Goal: Communication & Community: Answer question/provide support

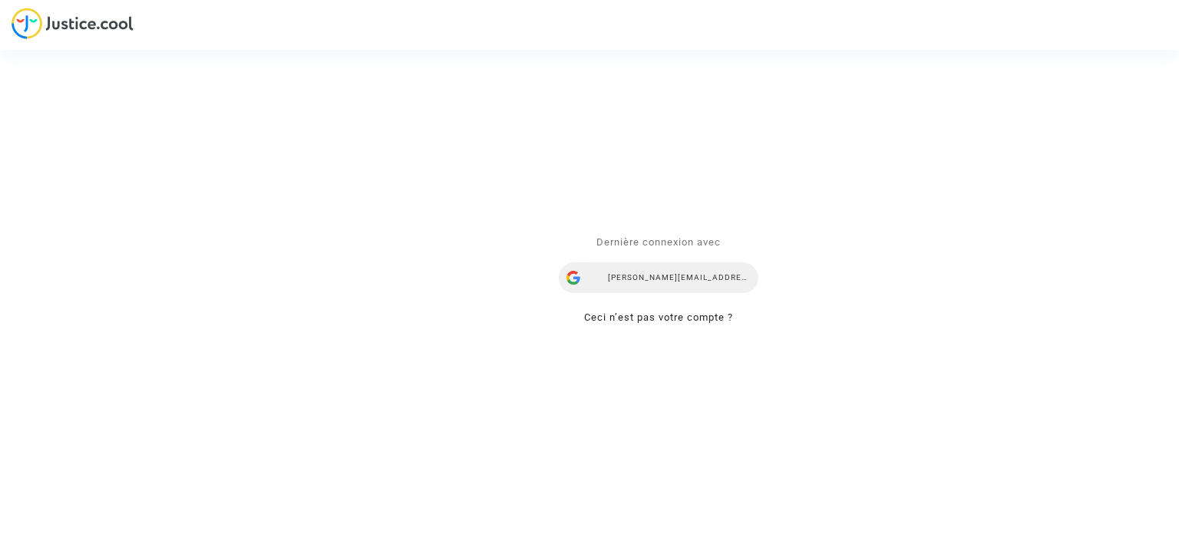
click at [692, 276] on div "[PERSON_NAME][EMAIL_ADDRESS][DOMAIN_NAME]" at bounding box center [659, 278] width 200 height 31
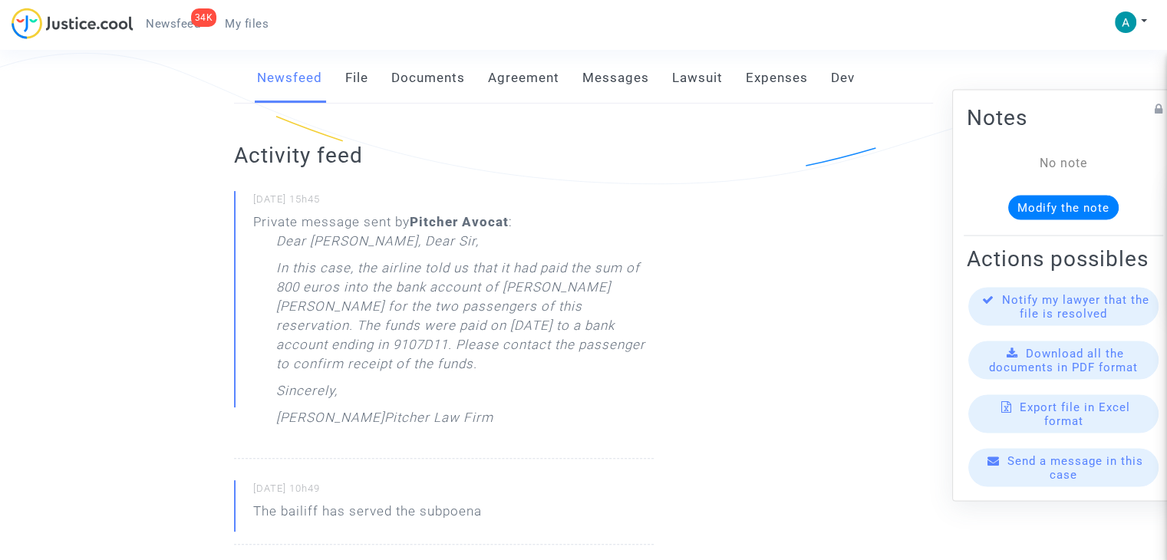
scroll to position [230, 0]
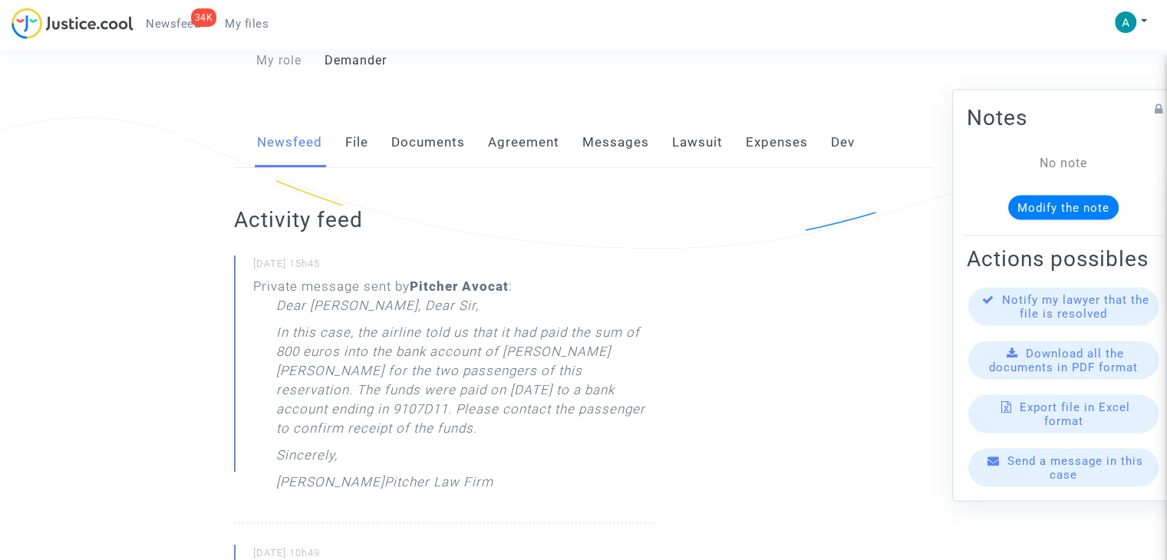
click at [1090, 487] on div "Send a message in this case" at bounding box center [1064, 468] width 190 height 38
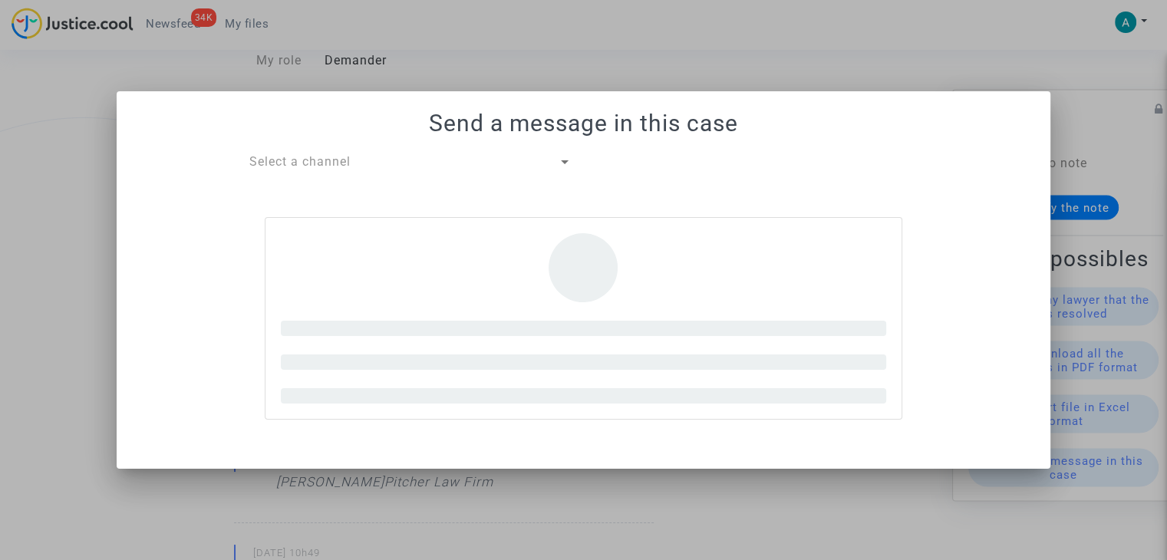
click at [302, 158] on span "Select a channel" at bounding box center [299, 161] width 101 height 15
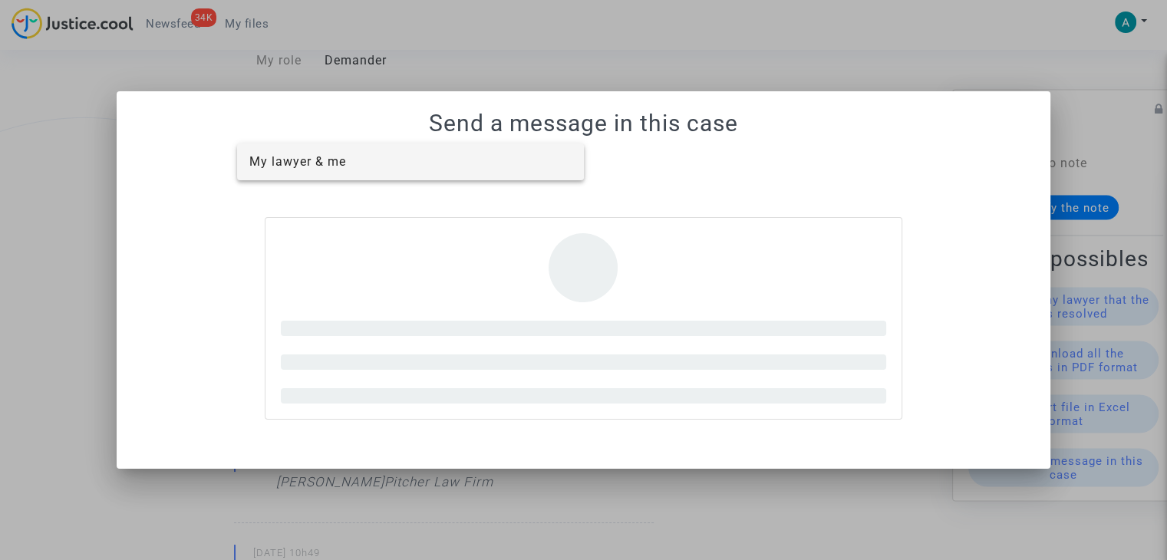
click at [325, 179] on span "My lawyer & me" at bounding box center [410, 162] width 323 height 37
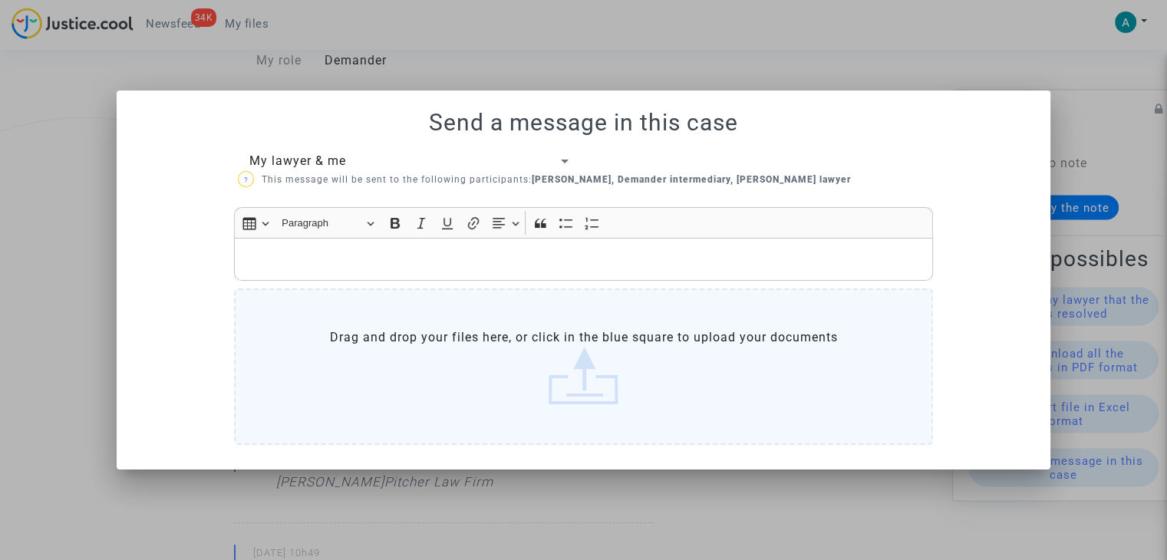
click at [299, 266] on p "Rich Text Editor, main" at bounding box center [584, 258] width 683 height 19
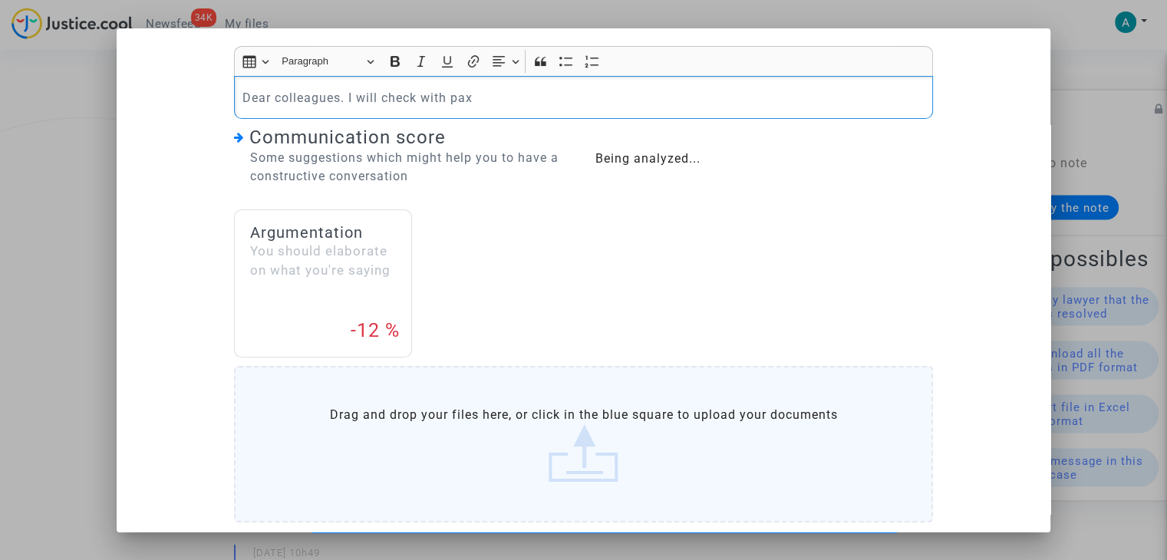
scroll to position [158, 0]
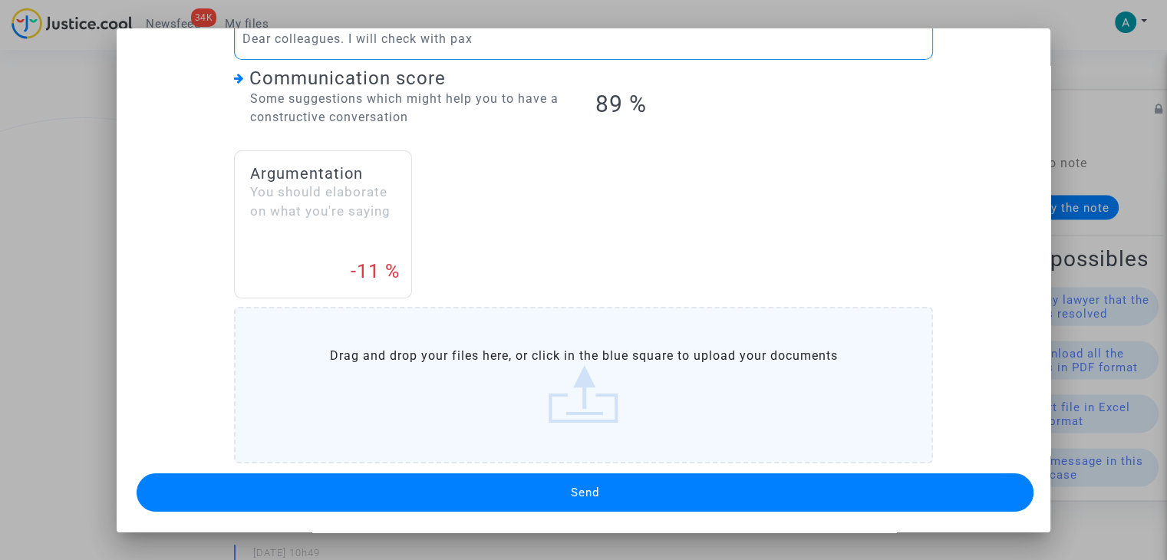
click at [441, 486] on button "Send" at bounding box center [585, 493] width 897 height 38
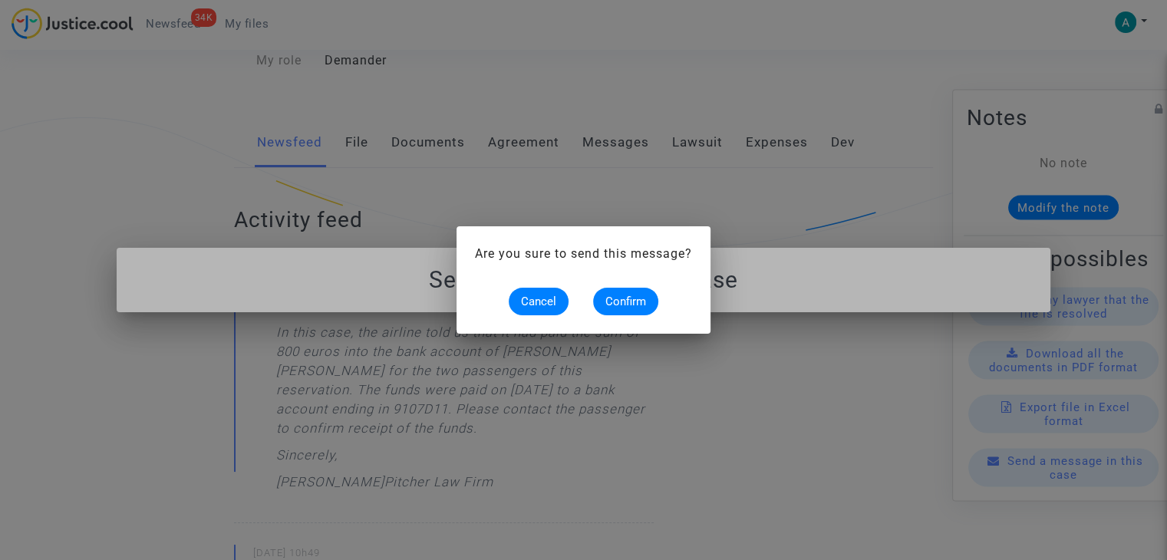
scroll to position [0, 0]
click at [614, 302] on span "Confirm" at bounding box center [626, 302] width 41 height 14
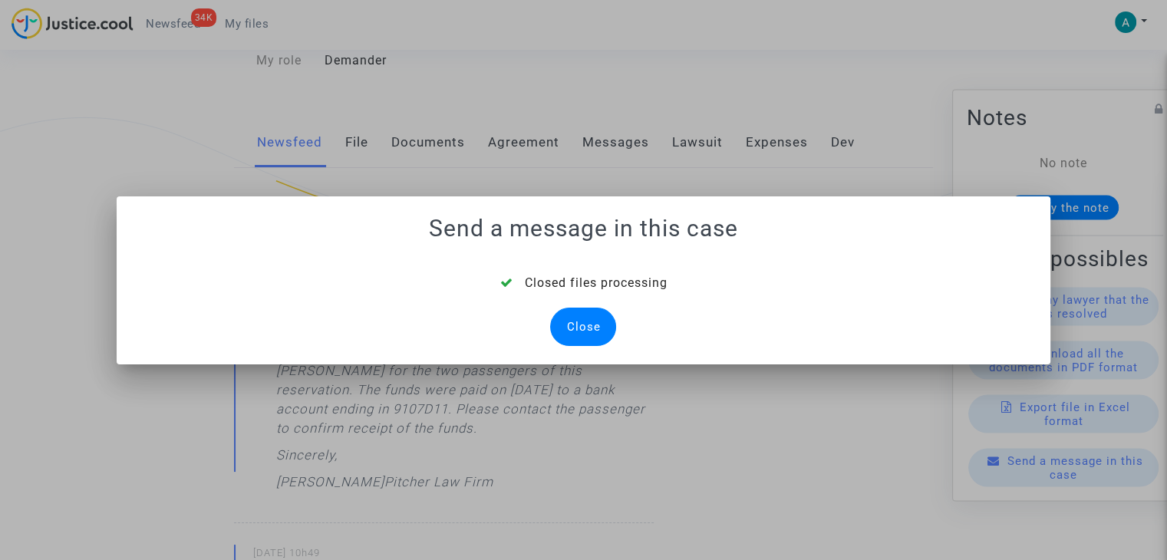
click at [586, 323] on div "Close" at bounding box center [583, 327] width 66 height 38
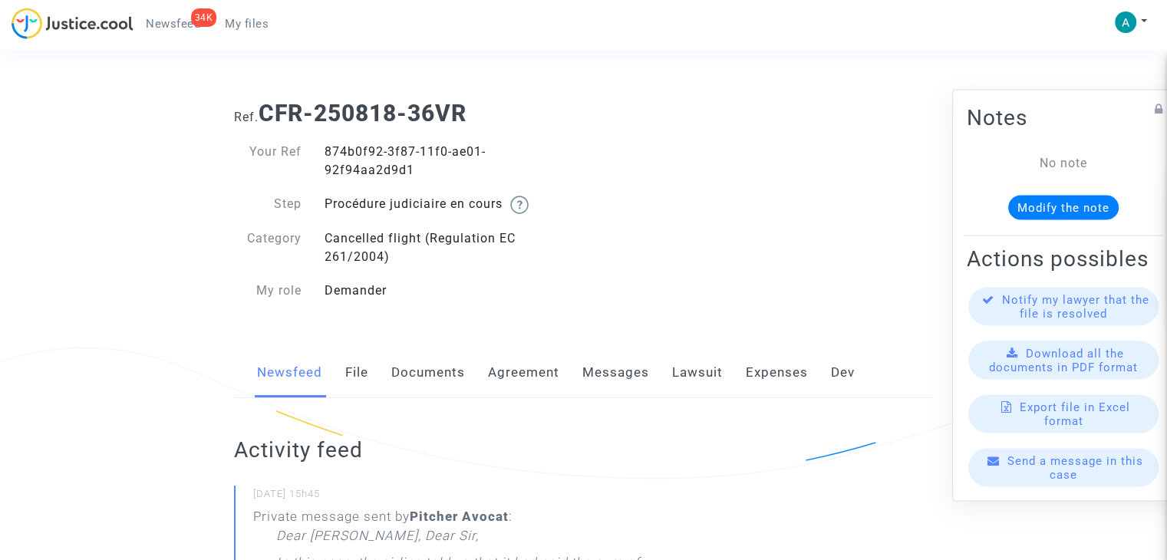
scroll to position [230, 0]
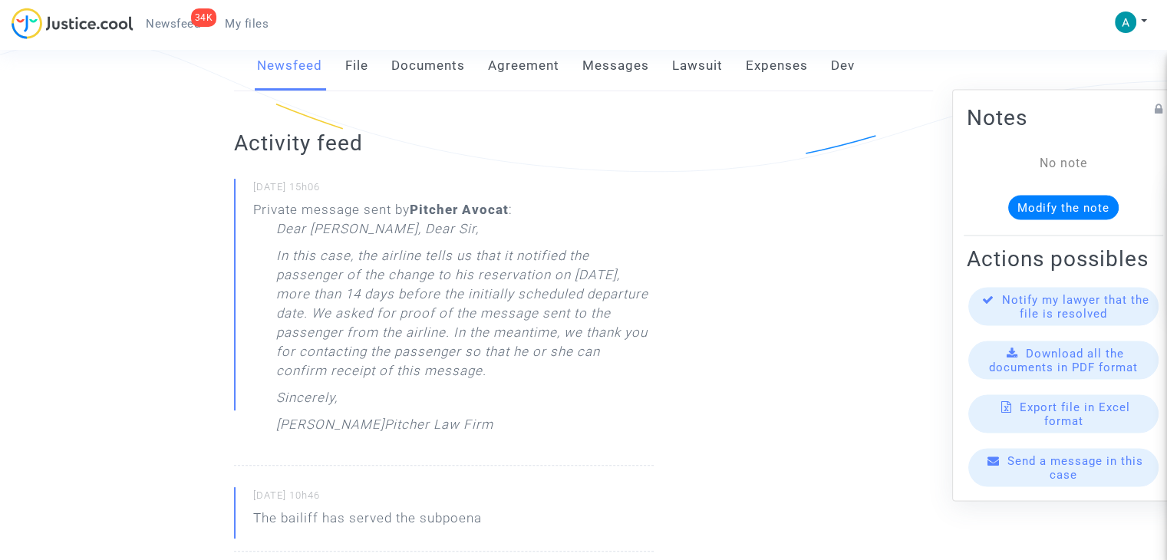
scroll to position [154, 0]
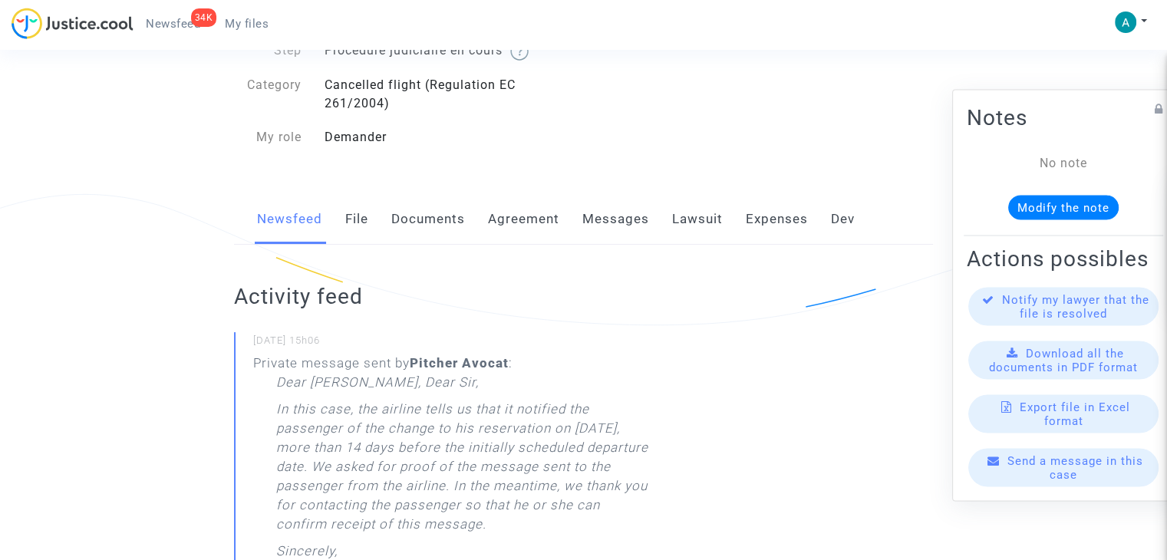
drag, startPoint x: 619, startPoint y: 204, endPoint x: 606, endPoint y: 226, distance: 25.4
click at [619, 204] on link "Messages" at bounding box center [616, 219] width 67 height 51
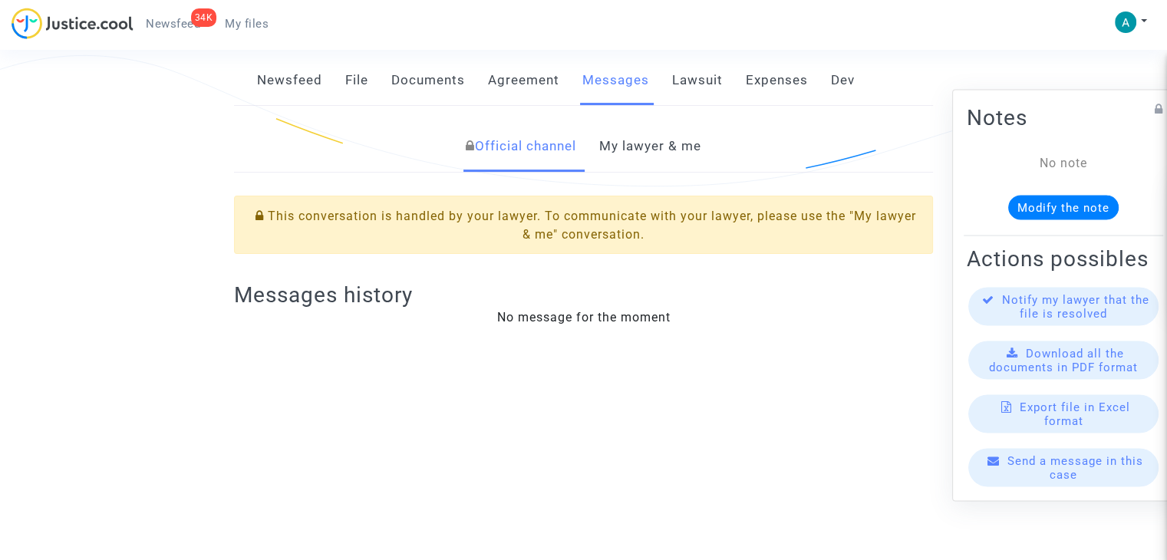
scroll to position [227, 0]
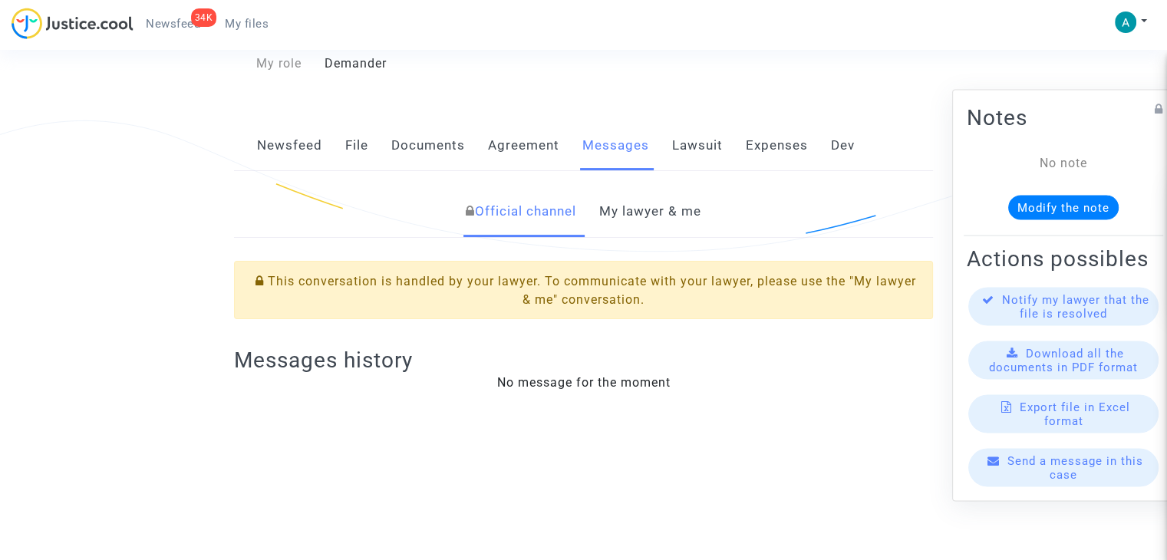
click at [649, 207] on link "My lawyer & me" at bounding box center [650, 212] width 102 height 51
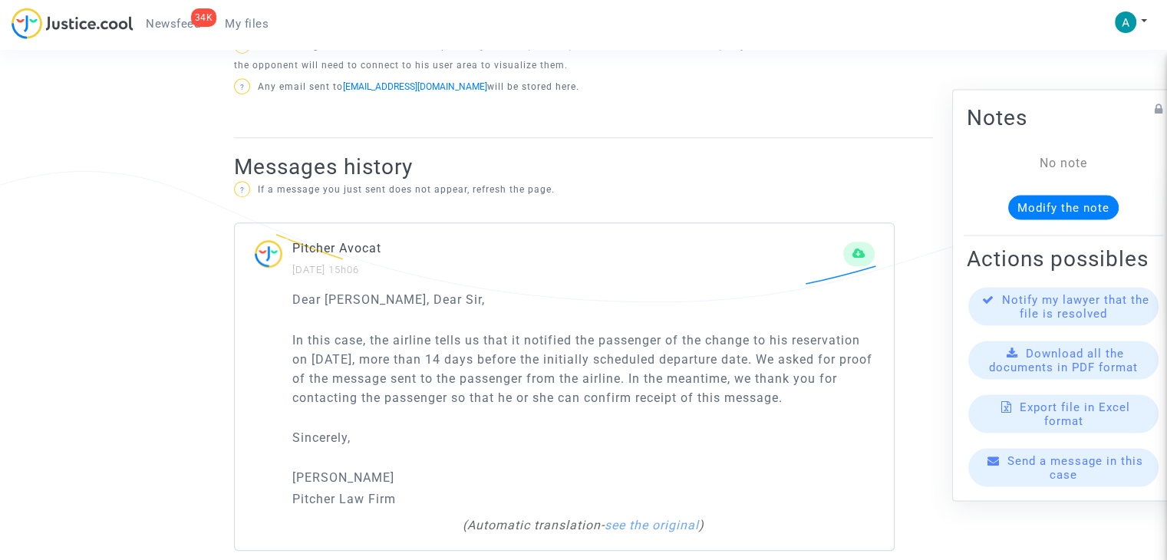
scroll to position [827, 0]
click at [360, 488] on p "Pitcher Law Firm" at bounding box center [583, 497] width 583 height 19
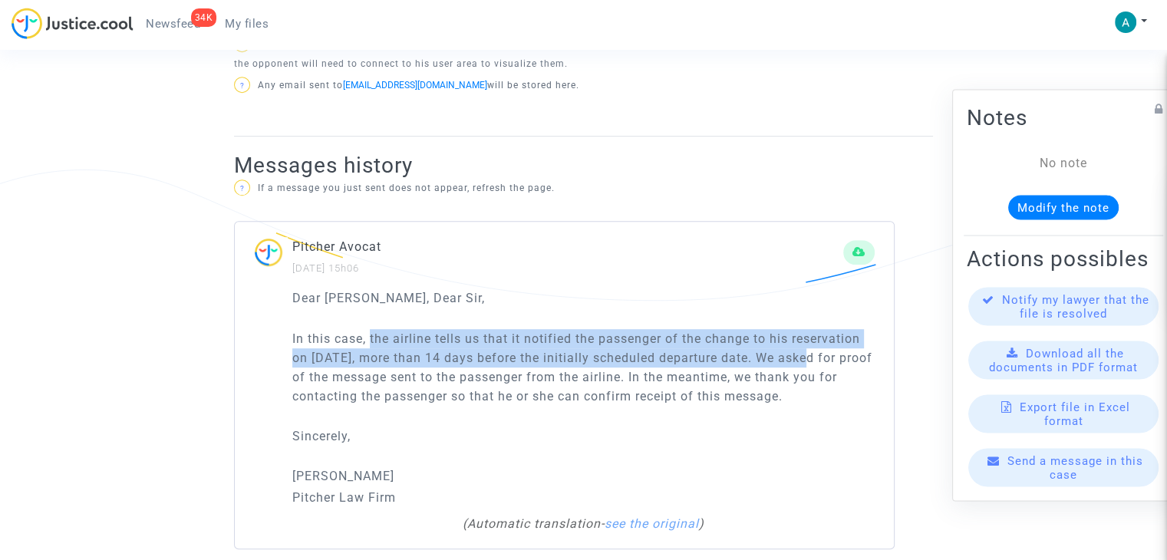
drag, startPoint x: 371, startPoint y: 317, endPoint x: 807, endPoint y: 339, distance: 437.3
click at [807, 339] on p "In this case, the airline tells us that it notified the passenger of the change…" at bounding box center [583, 367] width 583 height 77
copy p "the airline tells us that it notified the passenger of the change to his reserv…"
click at [636, 333] on p "In this case, the airline tells us that it notified the passenger of the change…" at bounding box center [583, 367] width 583 height 77
click at [1042, 487] on div "Send a message in this case" at bounding box center [1064, 468] width 190 height 38
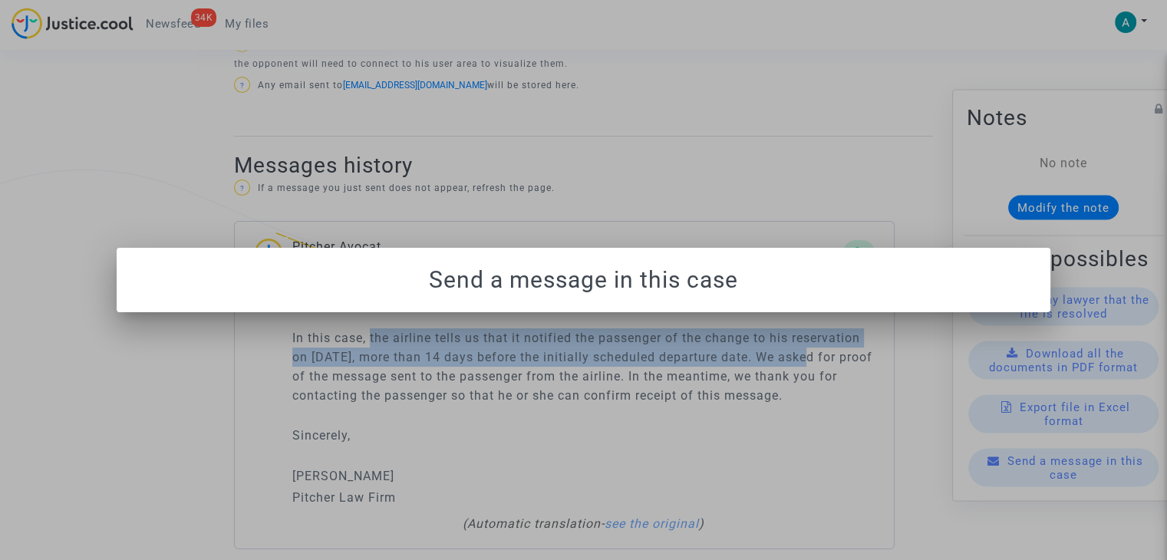
scroll to position [0, 0]
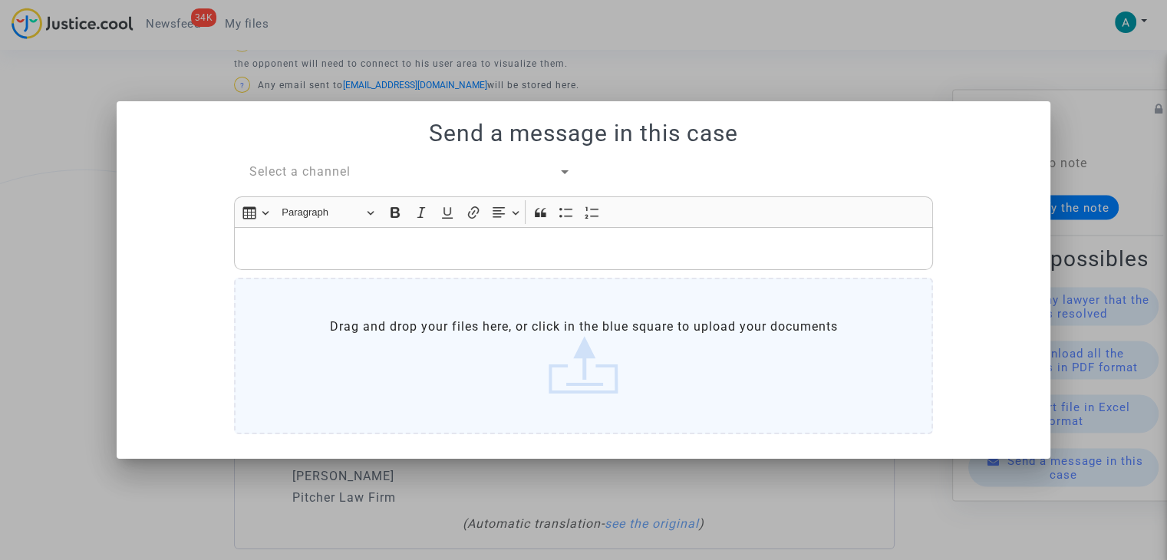
click at [322, 173] on span "Select a channel" at bounding box center [299, 171] width 101 height 15
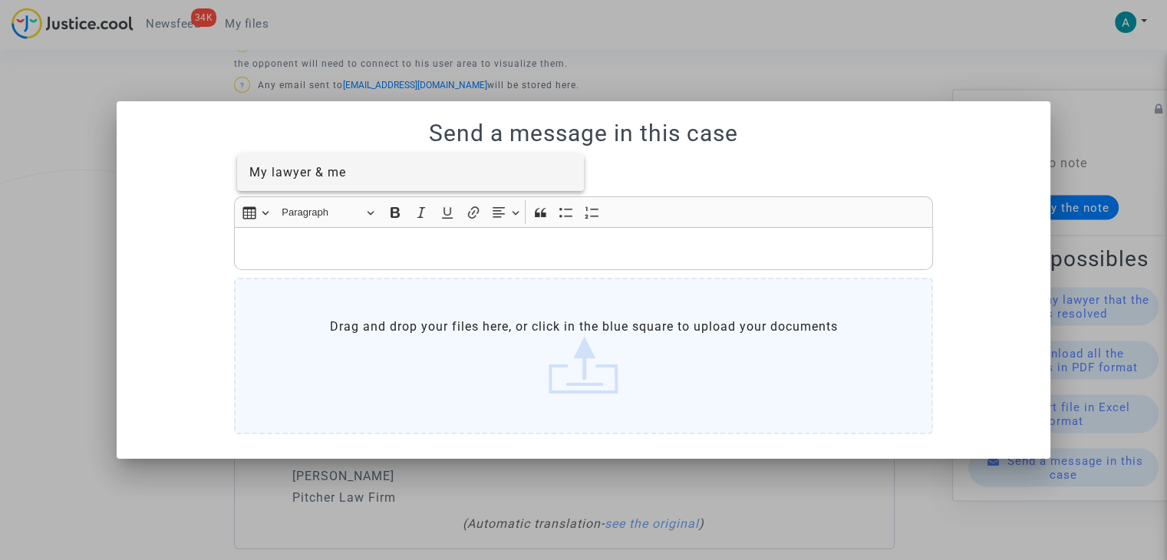
click at [338, 173] on span "My lawyer & me" at bounding box center [297, 172] width 97 height 15
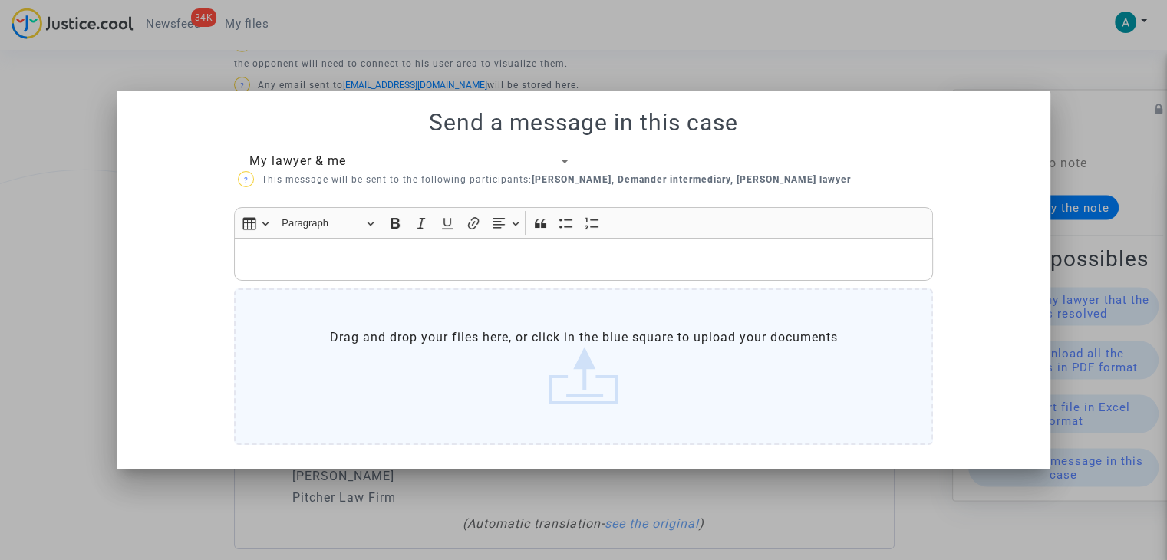
click at [296, 252] on p "Rich Text Editor, main" at bounding box center [584, 258] width 683 height 19
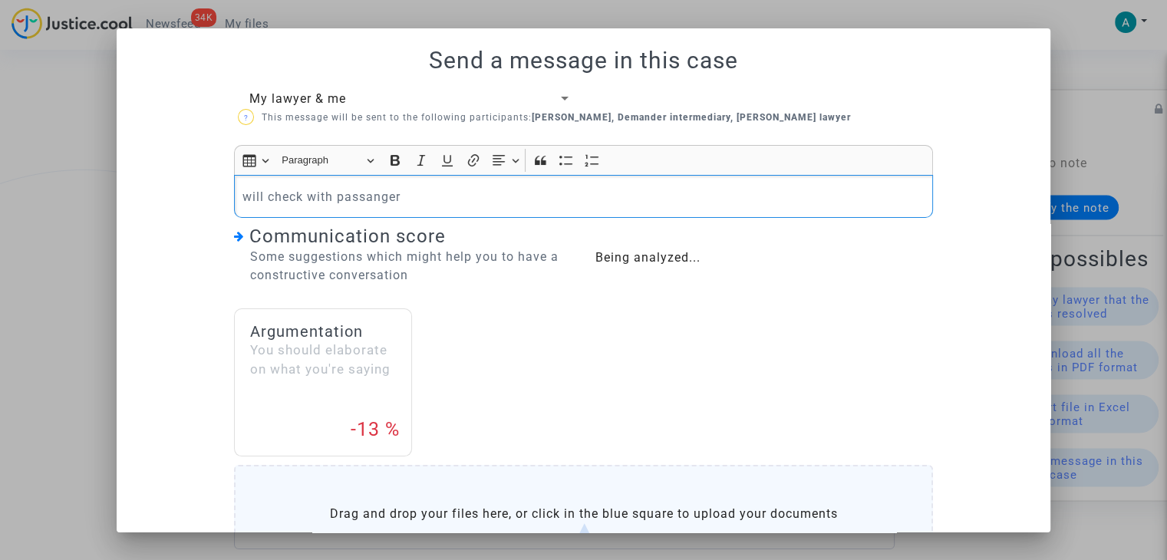
scroll to position [158, 0]
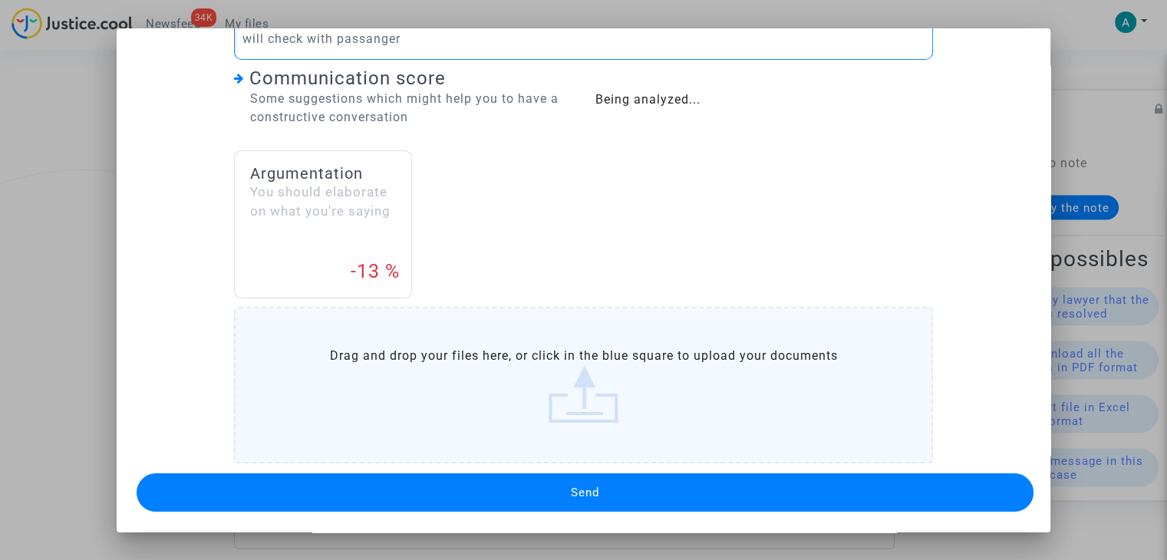
click at [562, 501] on button "Send" at bounding box center [585, 493] width 897 height 38
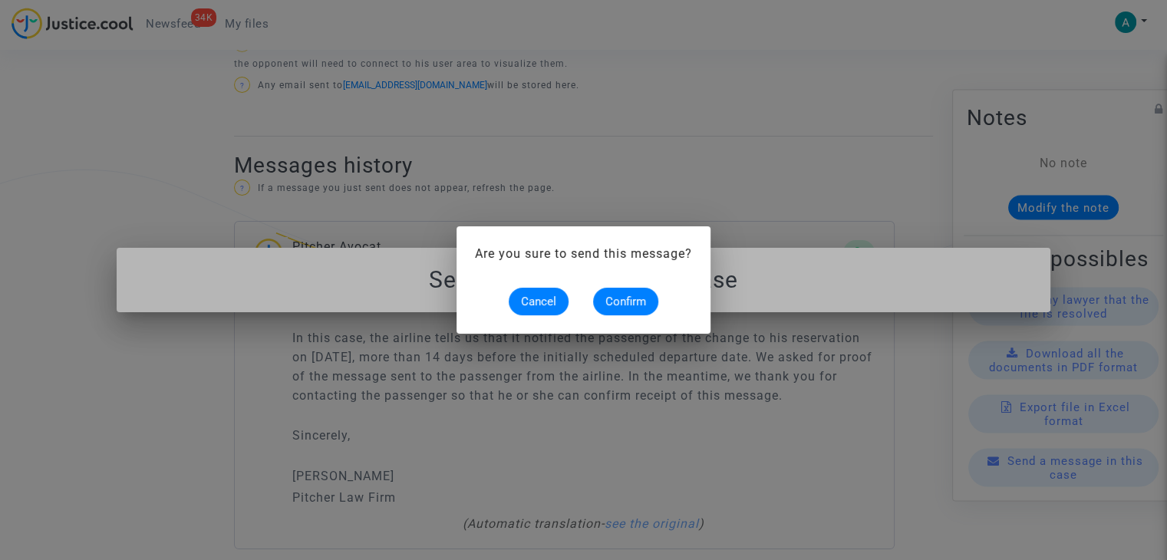
scroll to position [0, 0]
click at [634, 289] on button "Confirm" at bounding box center [625, 302] width 65 height 28
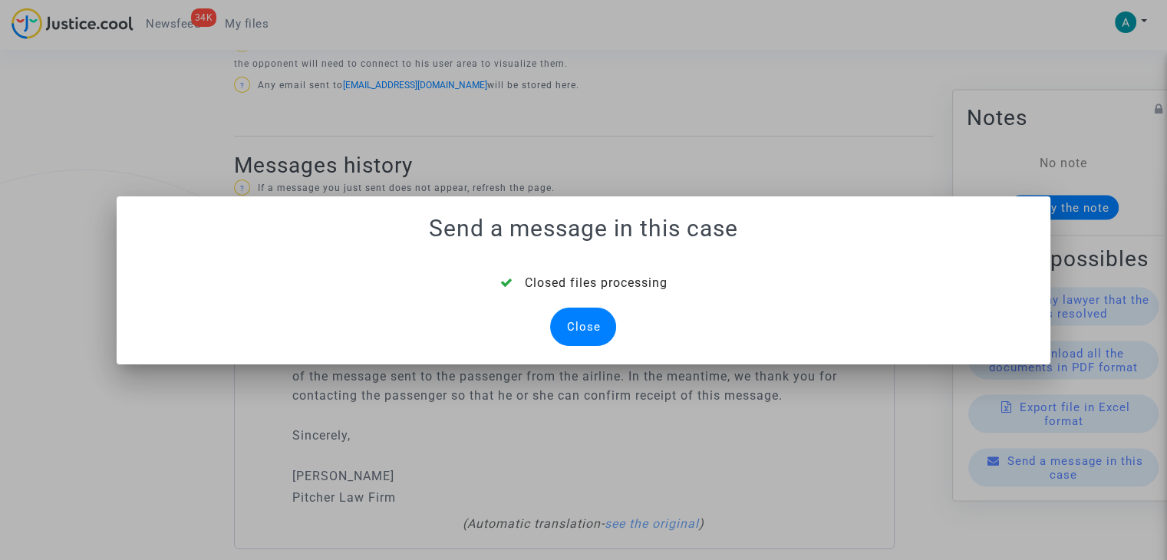
click at [590, 322] on div "Close" at bounding box center [583, 327] width 66 height 38
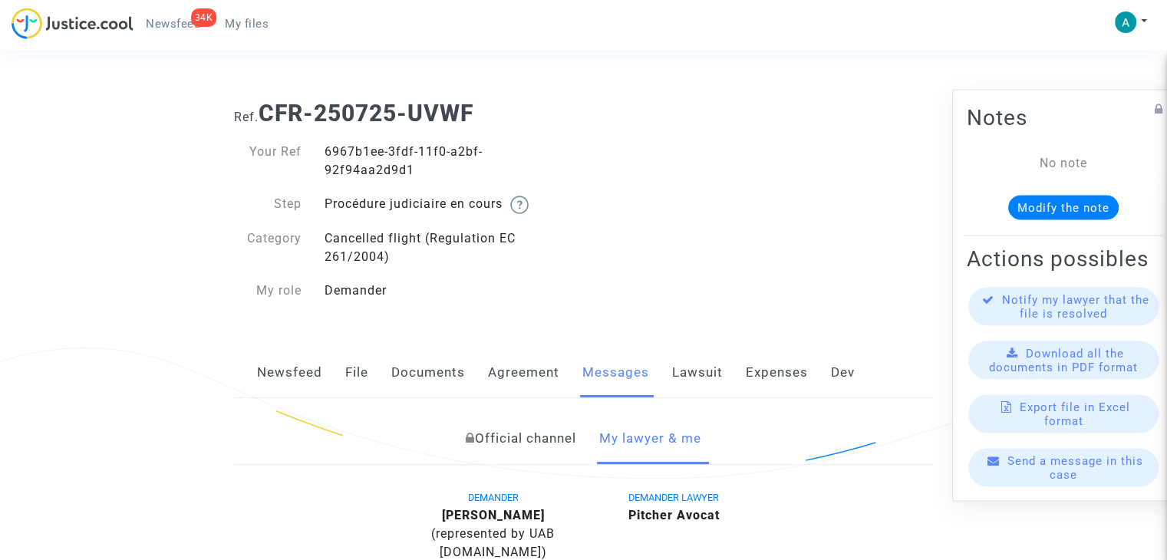
scroll to position [827, 0]
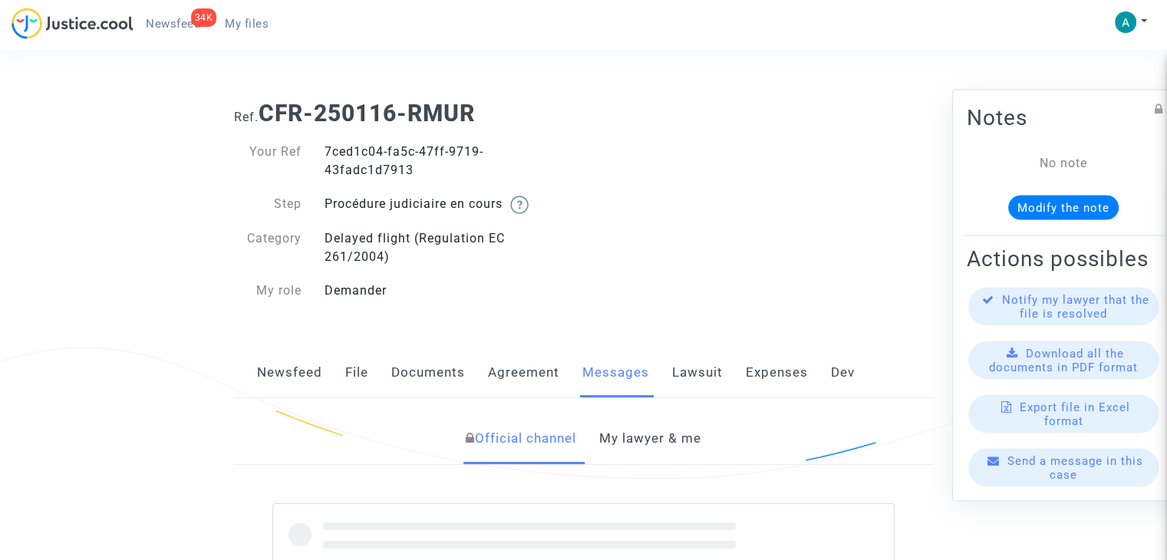
scroll to position [230, 0]
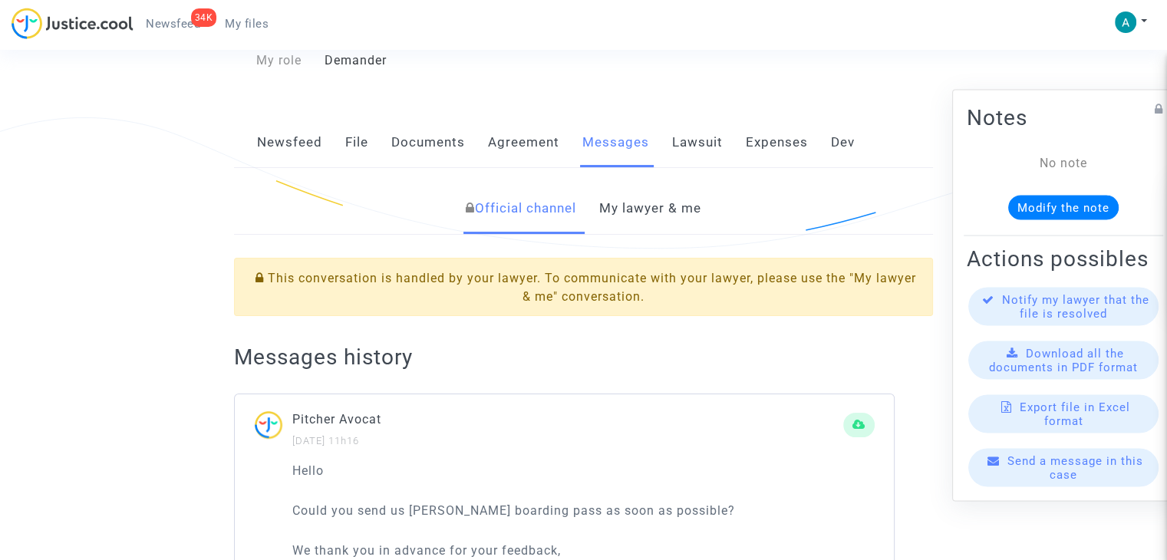
click at [656, 213] on link "My lawyer & me" at bounding box center [650, 208] width 102 height 51
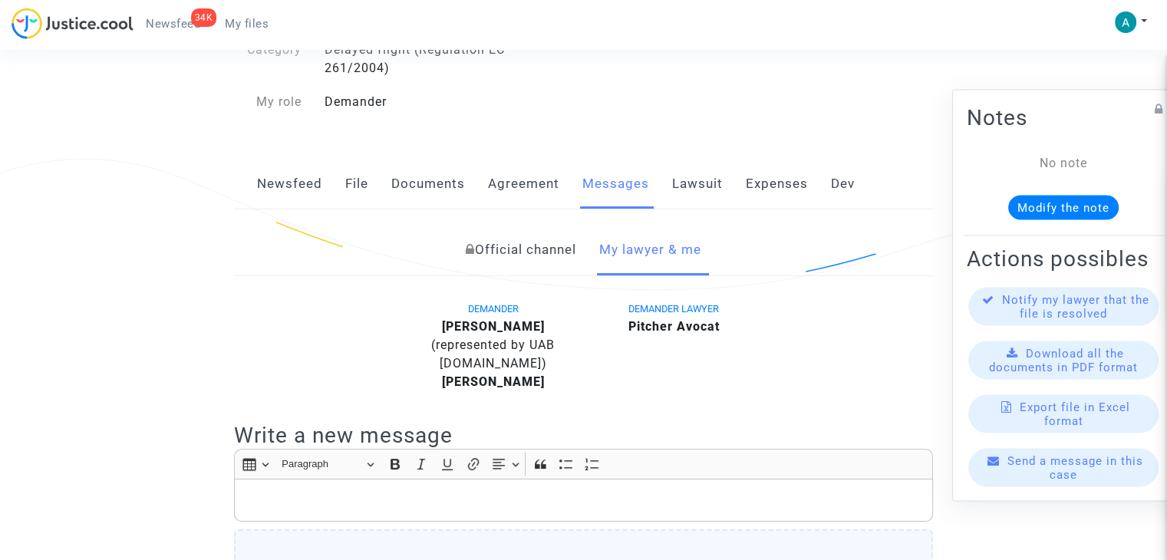
scroll to position [170, 0]
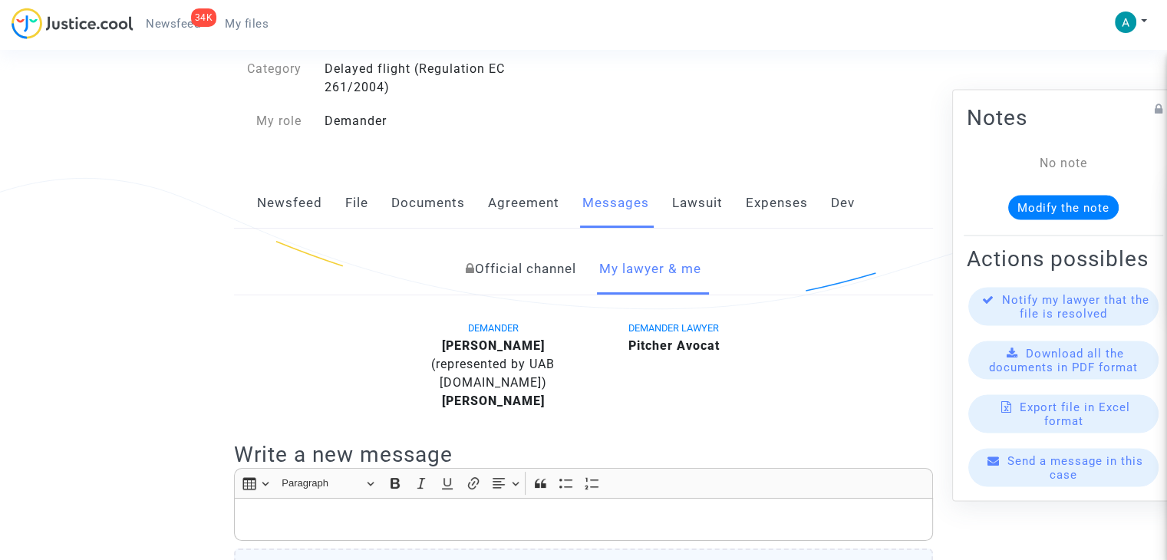
click at [288, 200] on link "Newsfeed" at bounding box center [289, 203] width 65 height 51
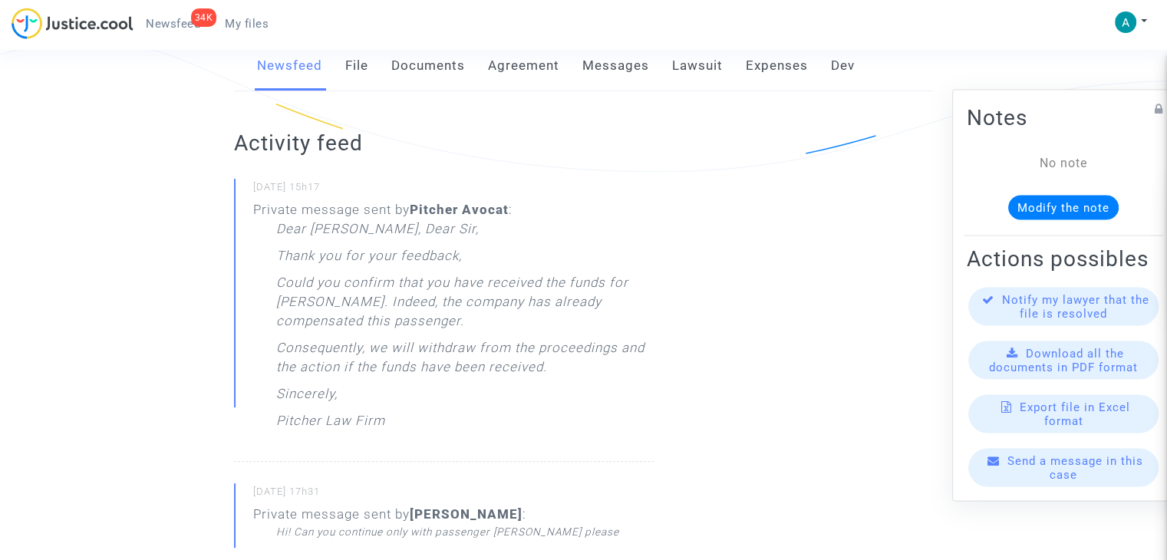
scroll to position [384, 0]
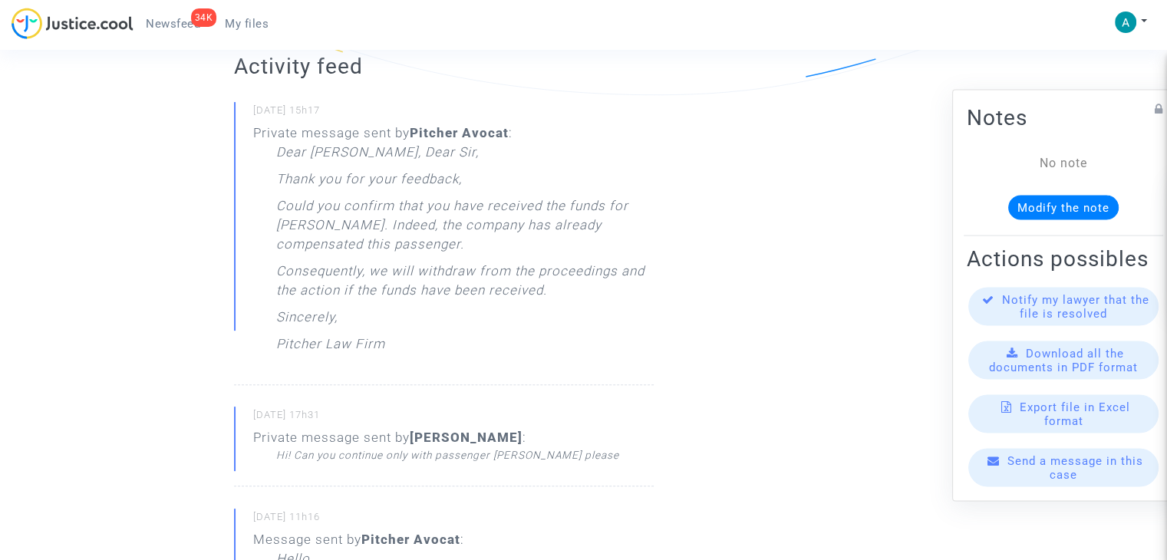
click at [1078, 480] on div "Send a message in this case" at bounding box center [1064, 468] width 190 height 38
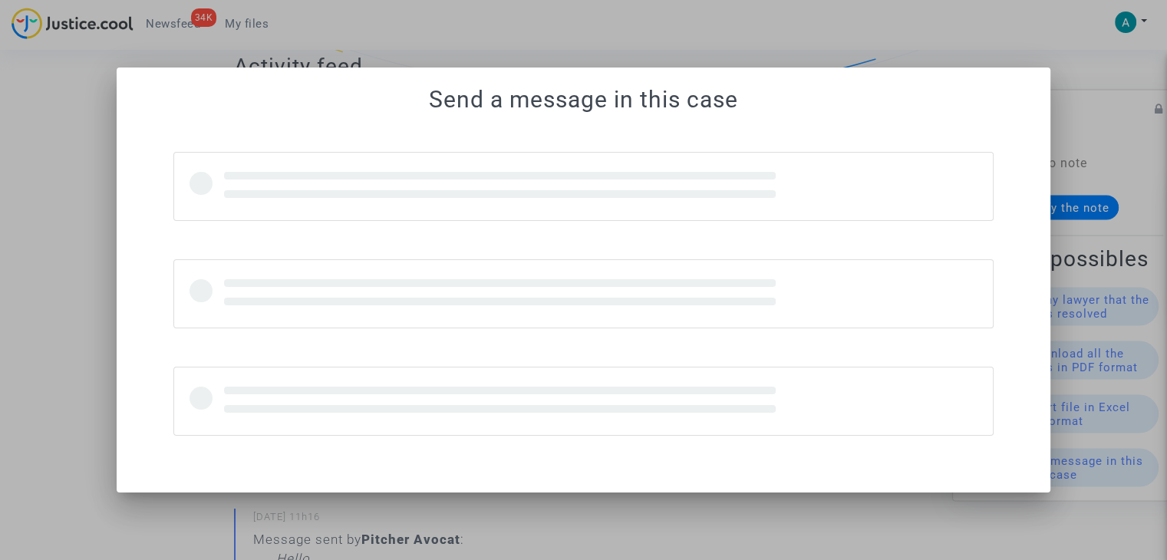
scroll to position [0, 0]
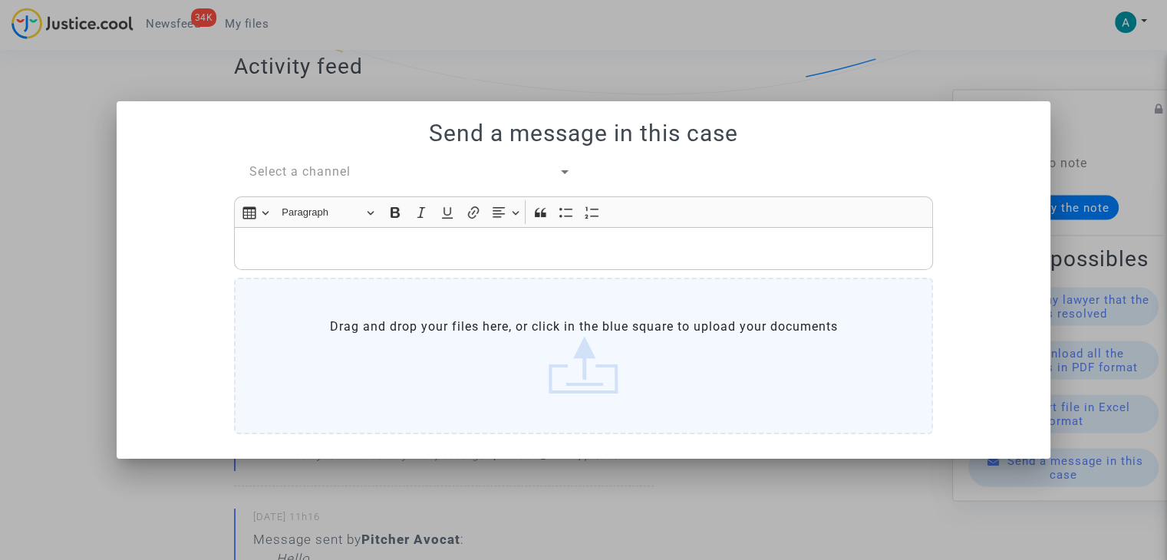
click at [530, 179] on div "Select a channel" at bounding box center [403, 172] width 309 height 18
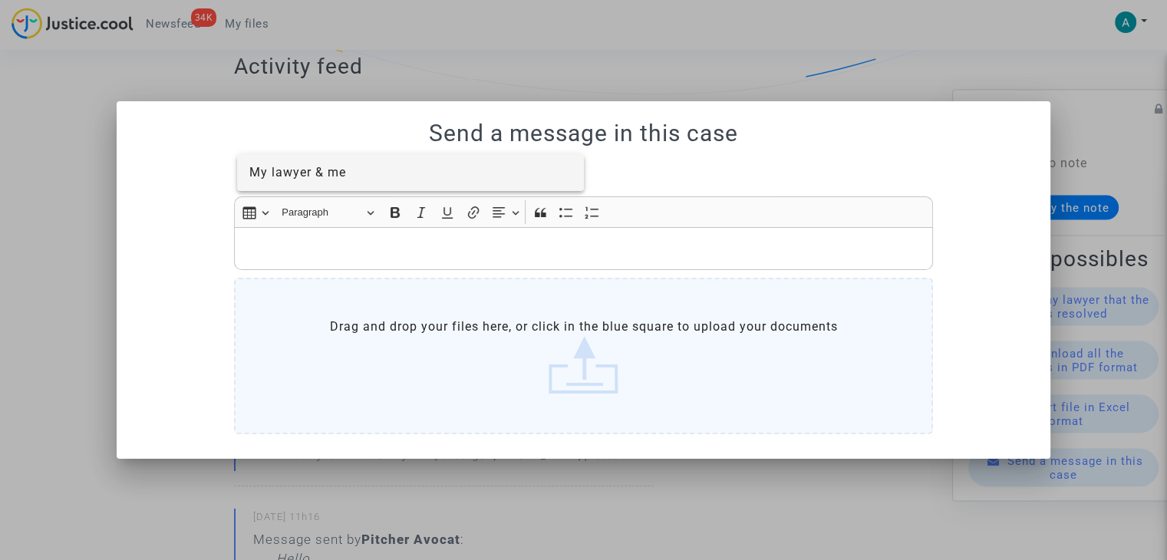
click at [476, 184] on span "My lawyer & me" at bounding box center [410, 172] width 323 height 37
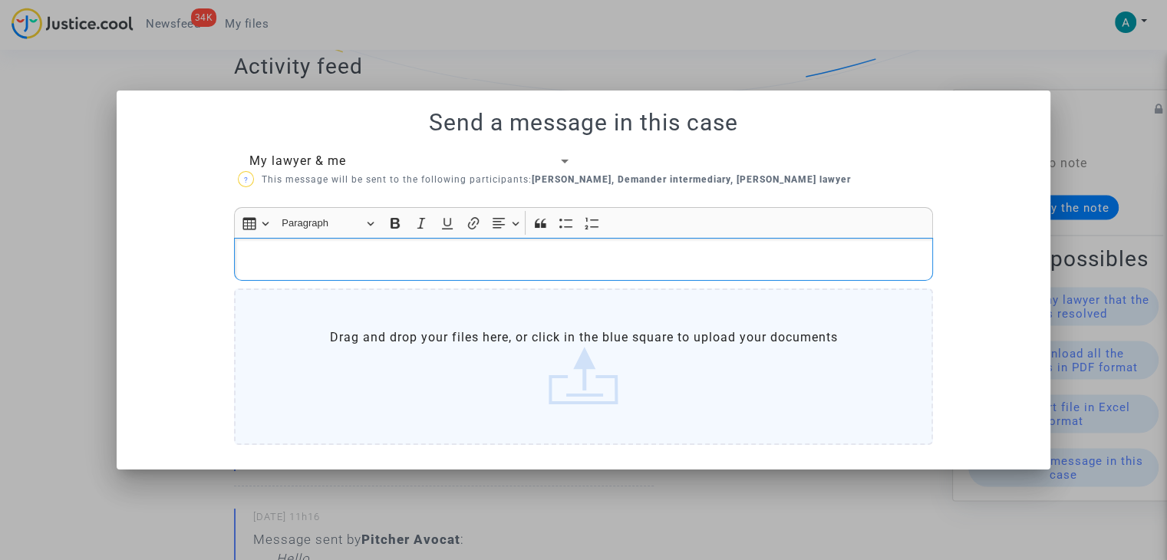
click at [389, 272] on div "Rich Text Editor, main" at bounding box center [583, 259] width 699 height 43
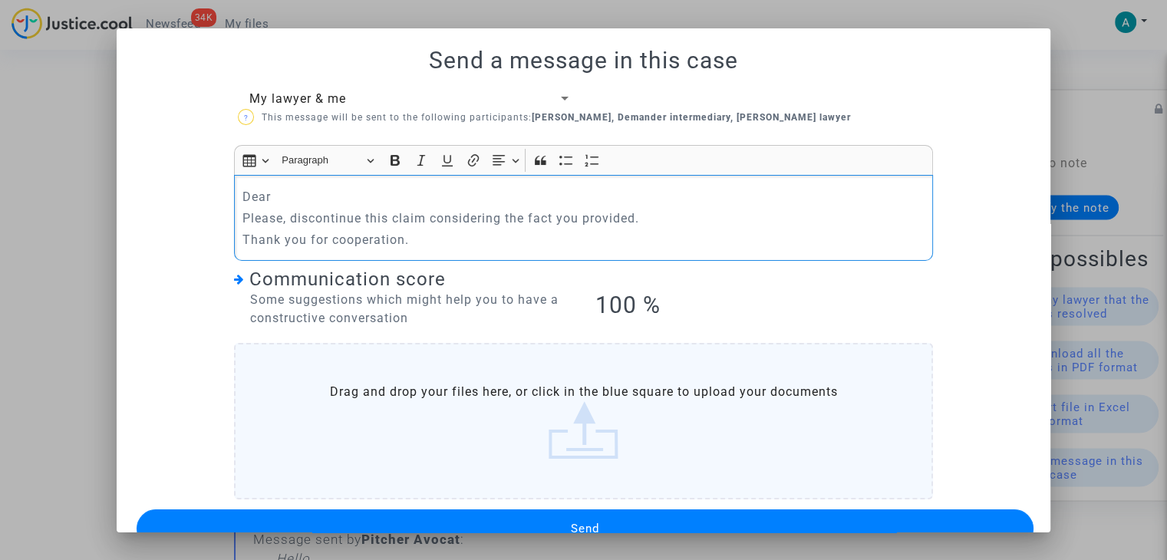
click at [295, 181] on div "Dear Please, discontinue this claim considering the fact you provided. Thank yo…" at bounding box center [583, 218] width 699 height 86
click at [540, 517] on button "Send" at bounding box center [585, 529] width 897 height 38
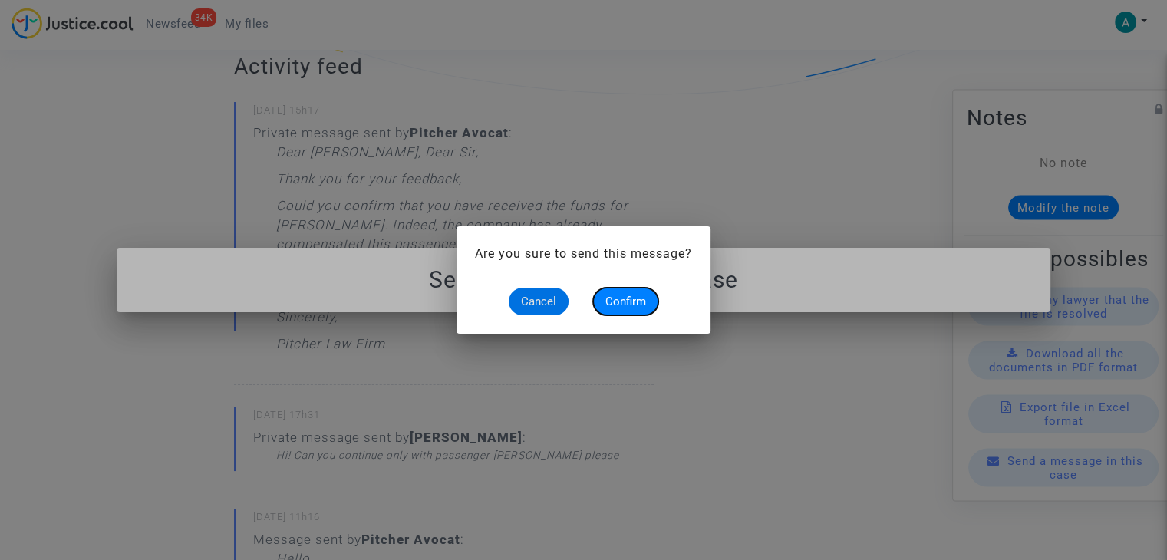
click at [636, 306] on span "Confirm" at bounding box center [626, 302] width 41 height 14
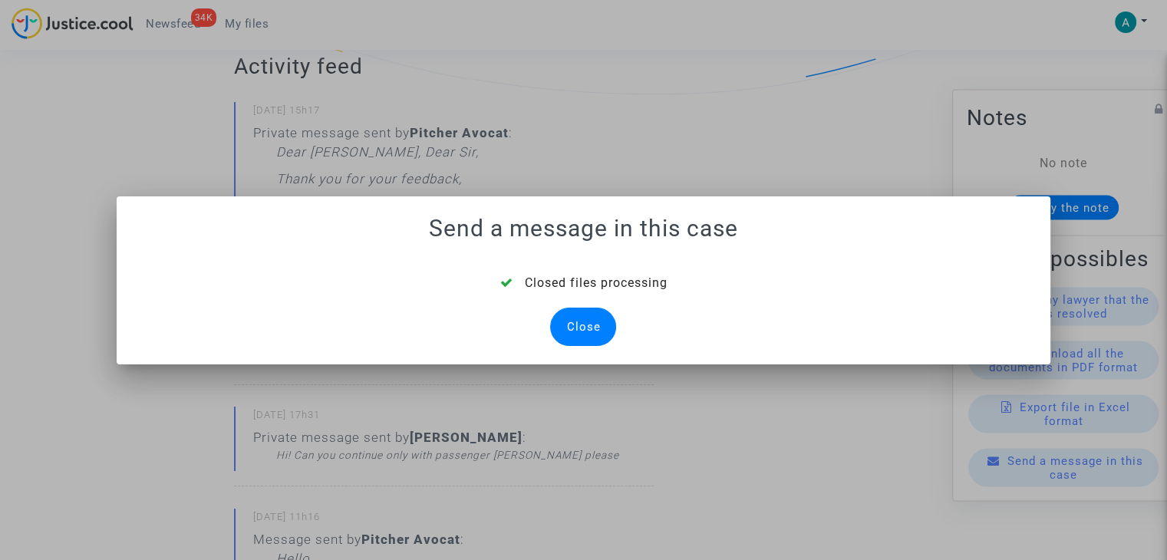
click at [577, 317] on div "Close" at bounding box center [583, 327] width 66 height 38
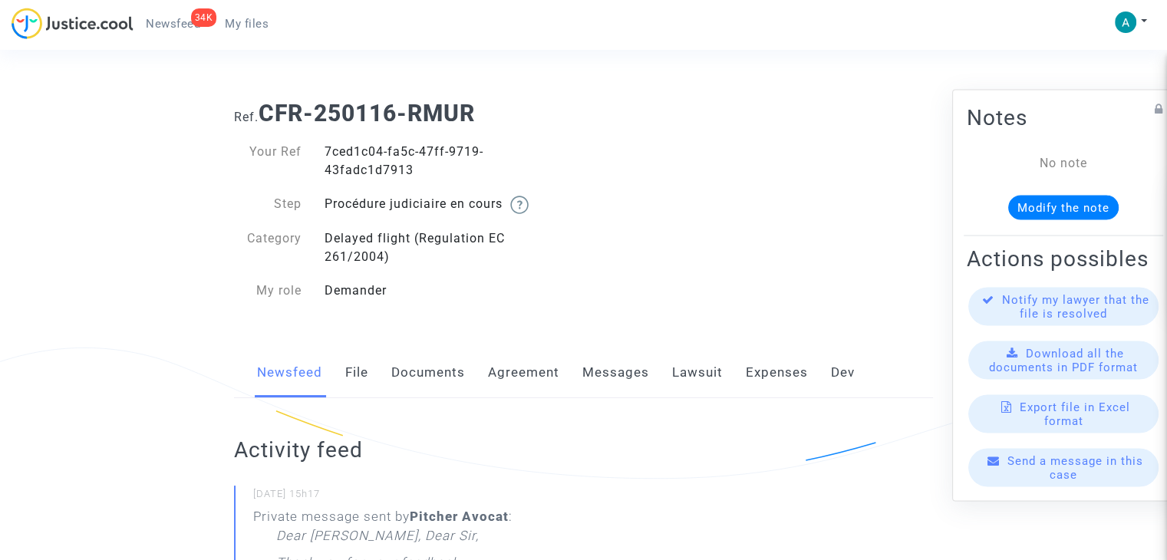
scroll to position [384, 0]
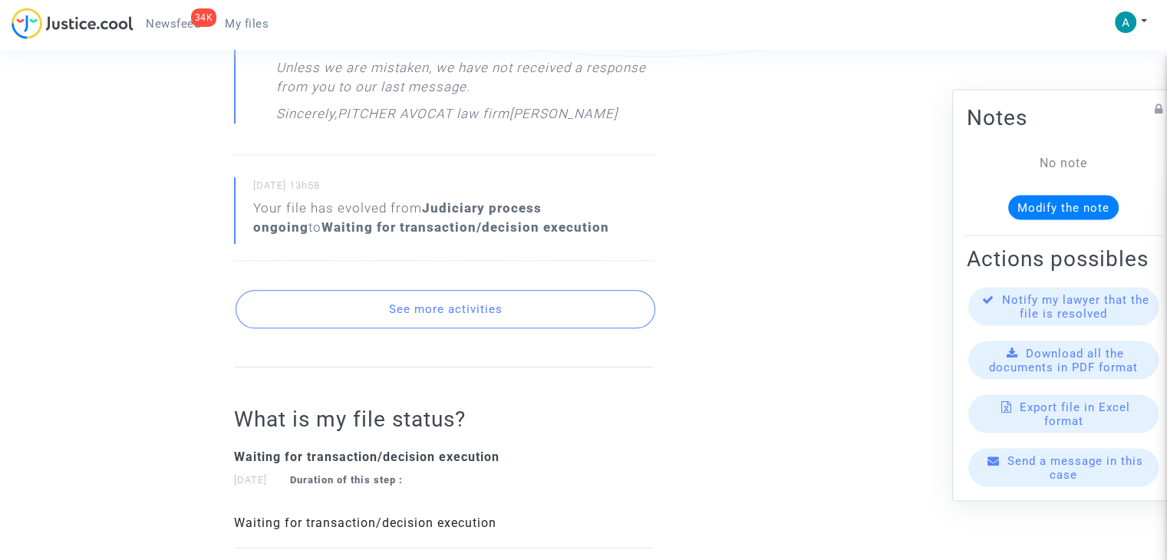
scroll to position [1151, 0]
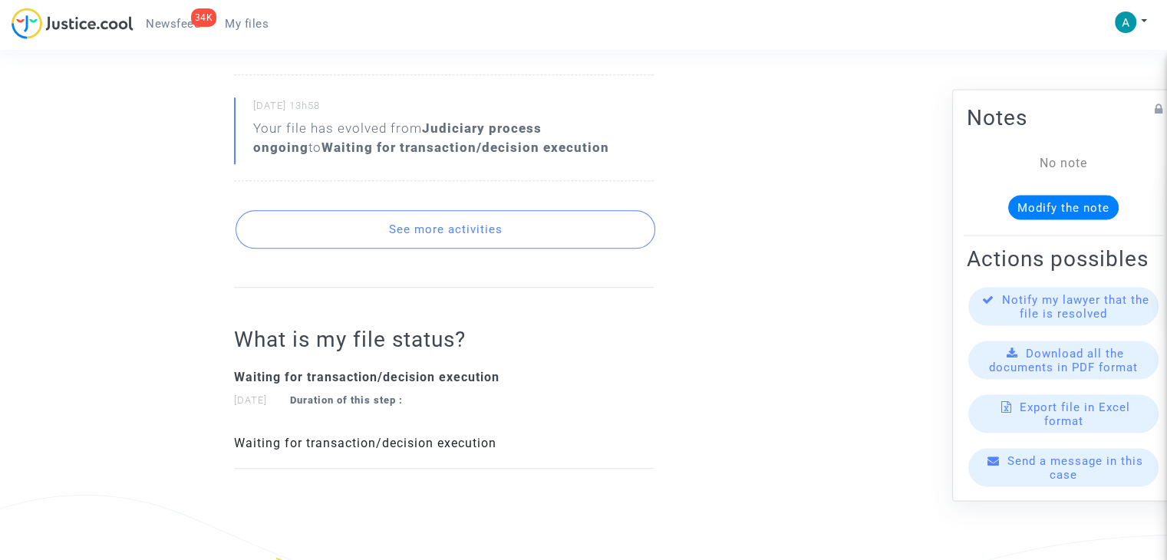
click at [530, 229] on button "See more activities" at bounding box center [446, 229] width 420 height 38
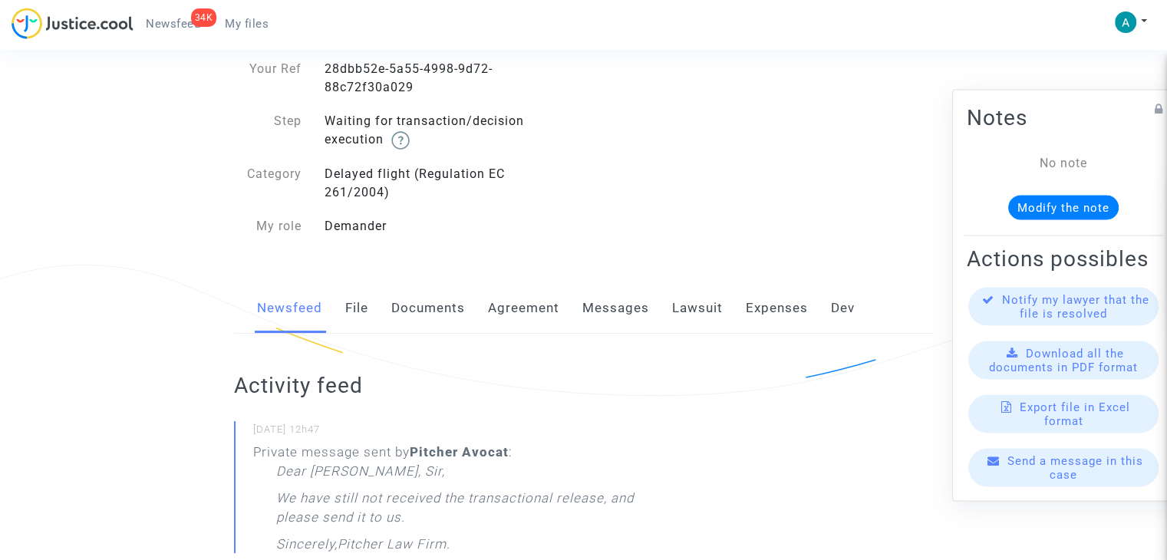
scroll to position [0, 0]
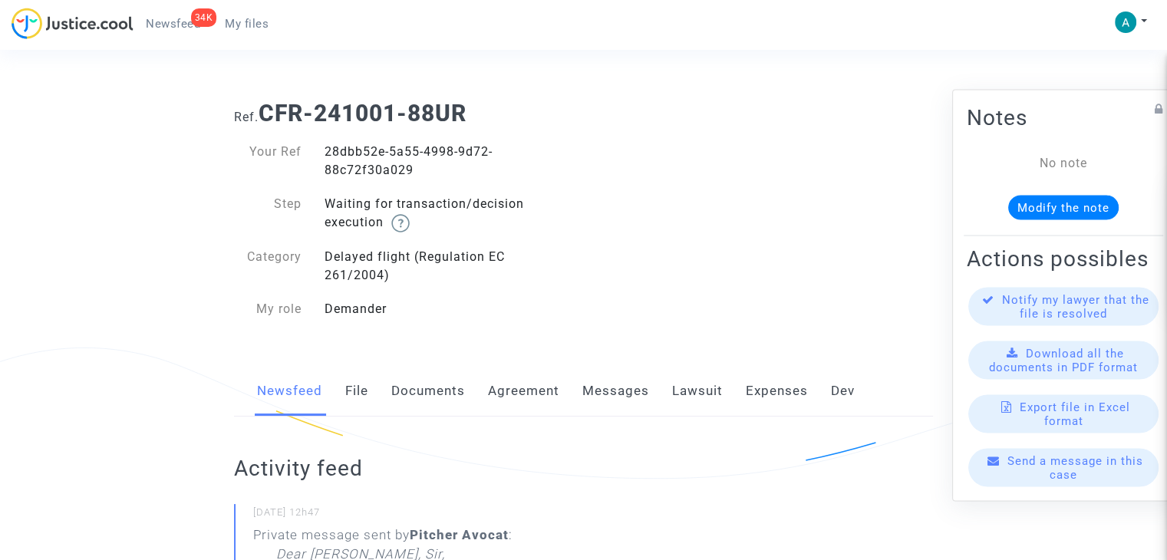
click at [525, 388] on link "Agreement" at bounding box center [523, 391] width 71 height 51
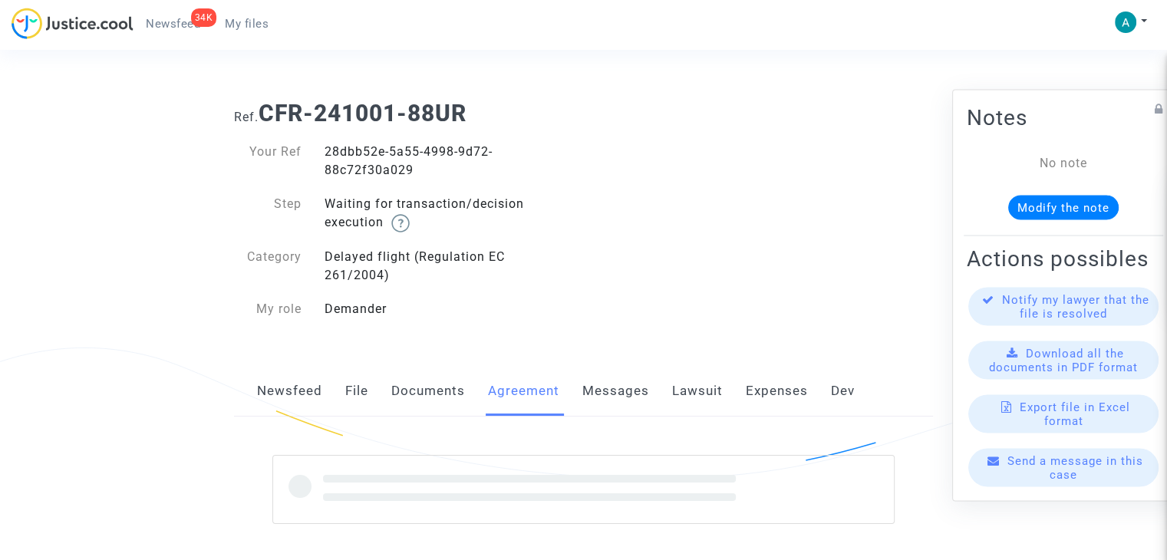
click at [584, 396] on link "Messages" at bounding box center [616, 391] width 67 height 51
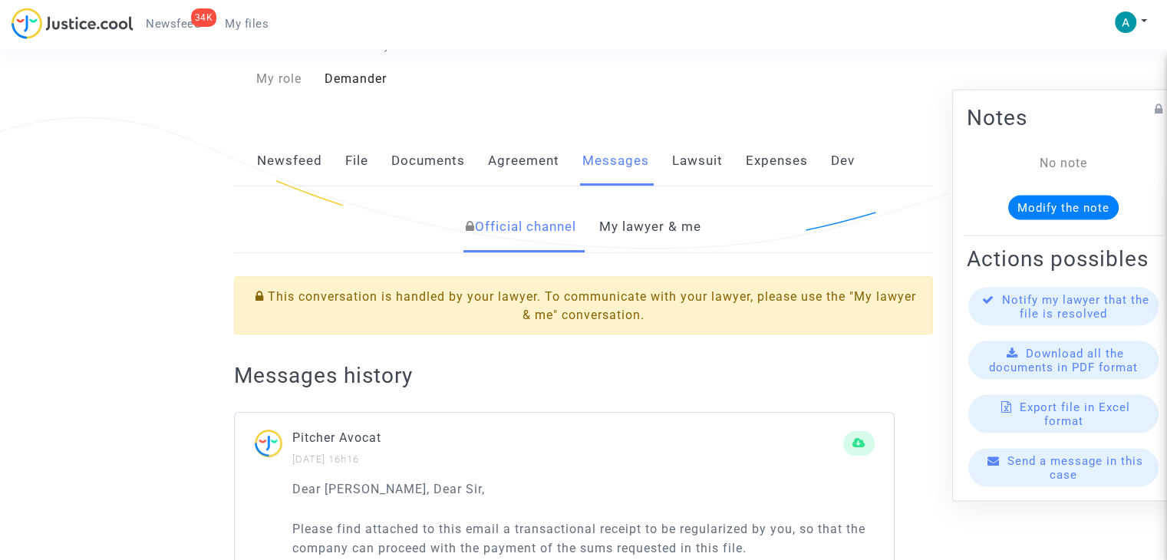
scroll to position [537, 0]
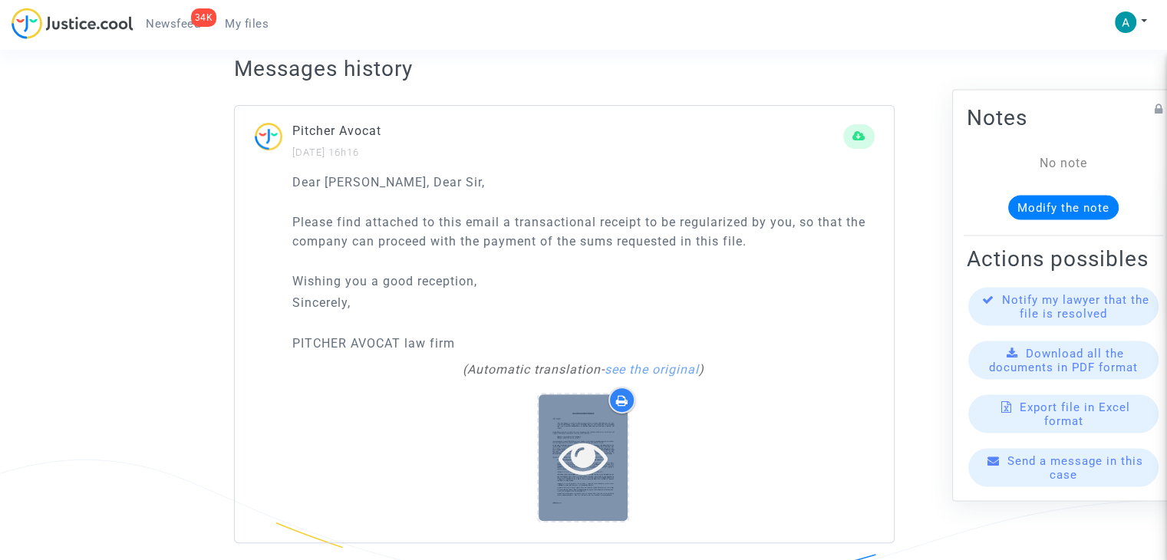
click at [588, 443] on icon at bounding box center [584, 457] width 50 height 49
click at [596, 464] on icon at bounding box center [584, 457] width 50 height 49
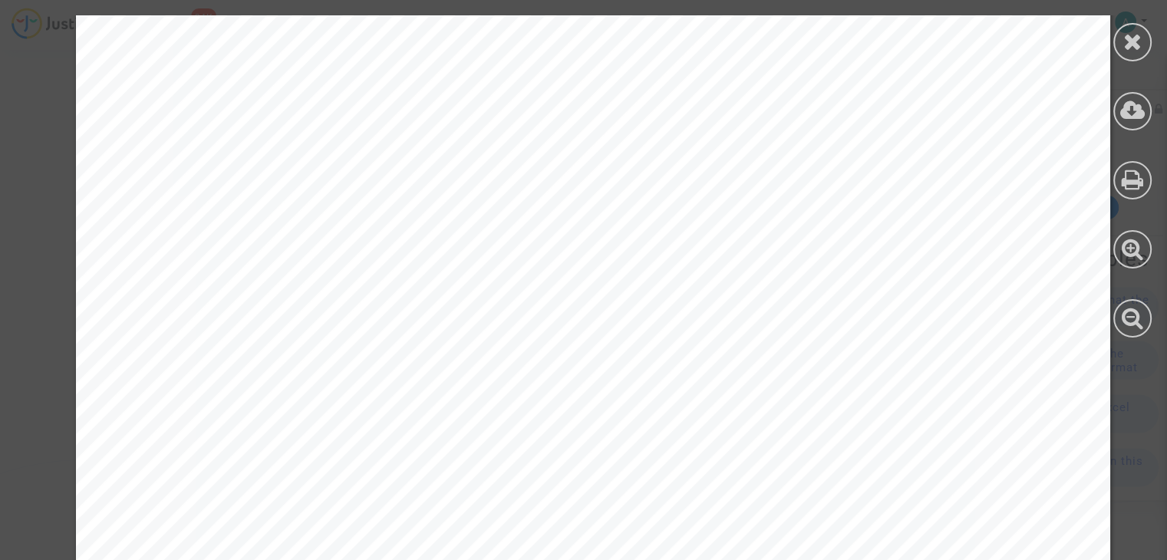
scroll to position [1458, 0]
